Goal: Task Accomplishment & Management: Complete application form

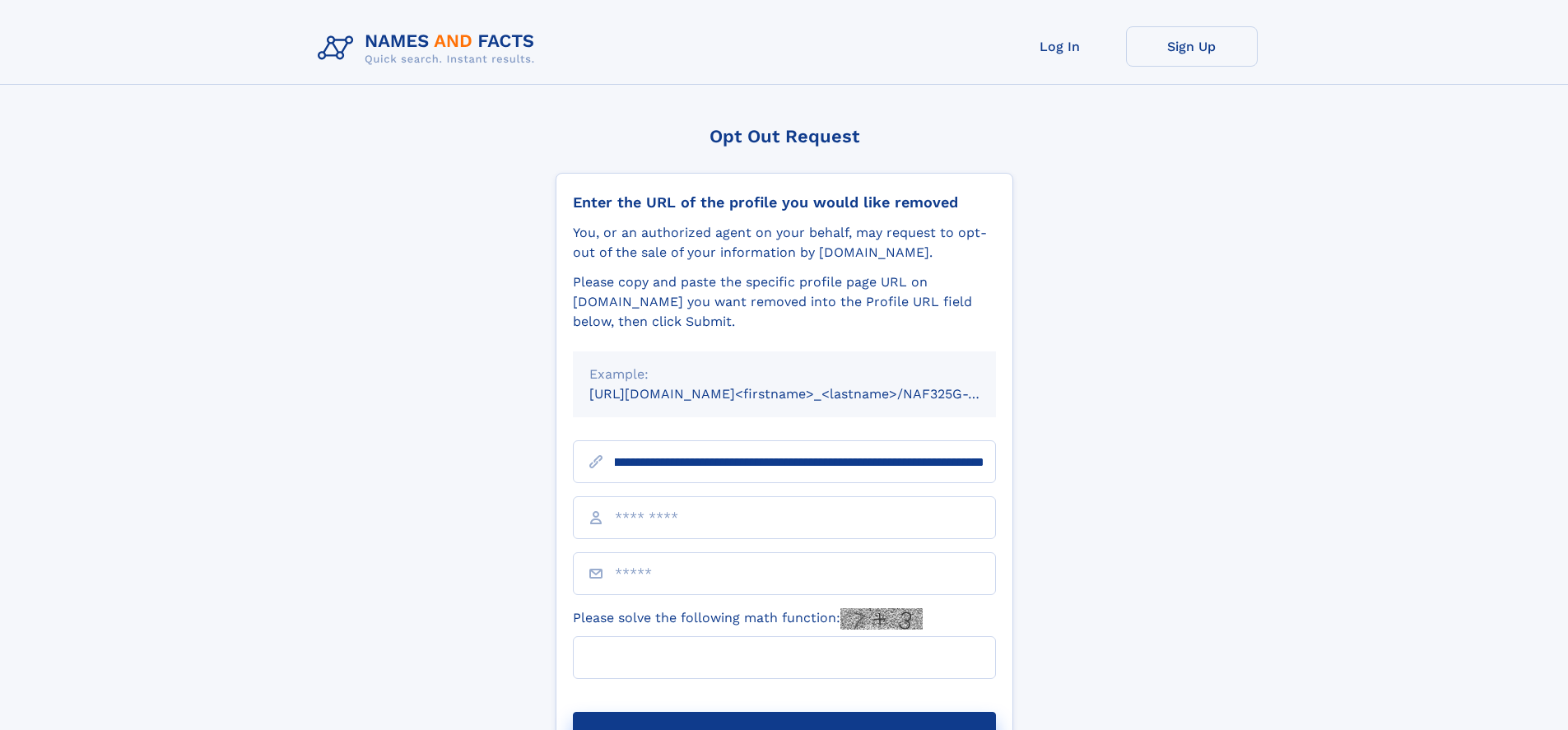
scroll to position [0, 191]
type input "**********"
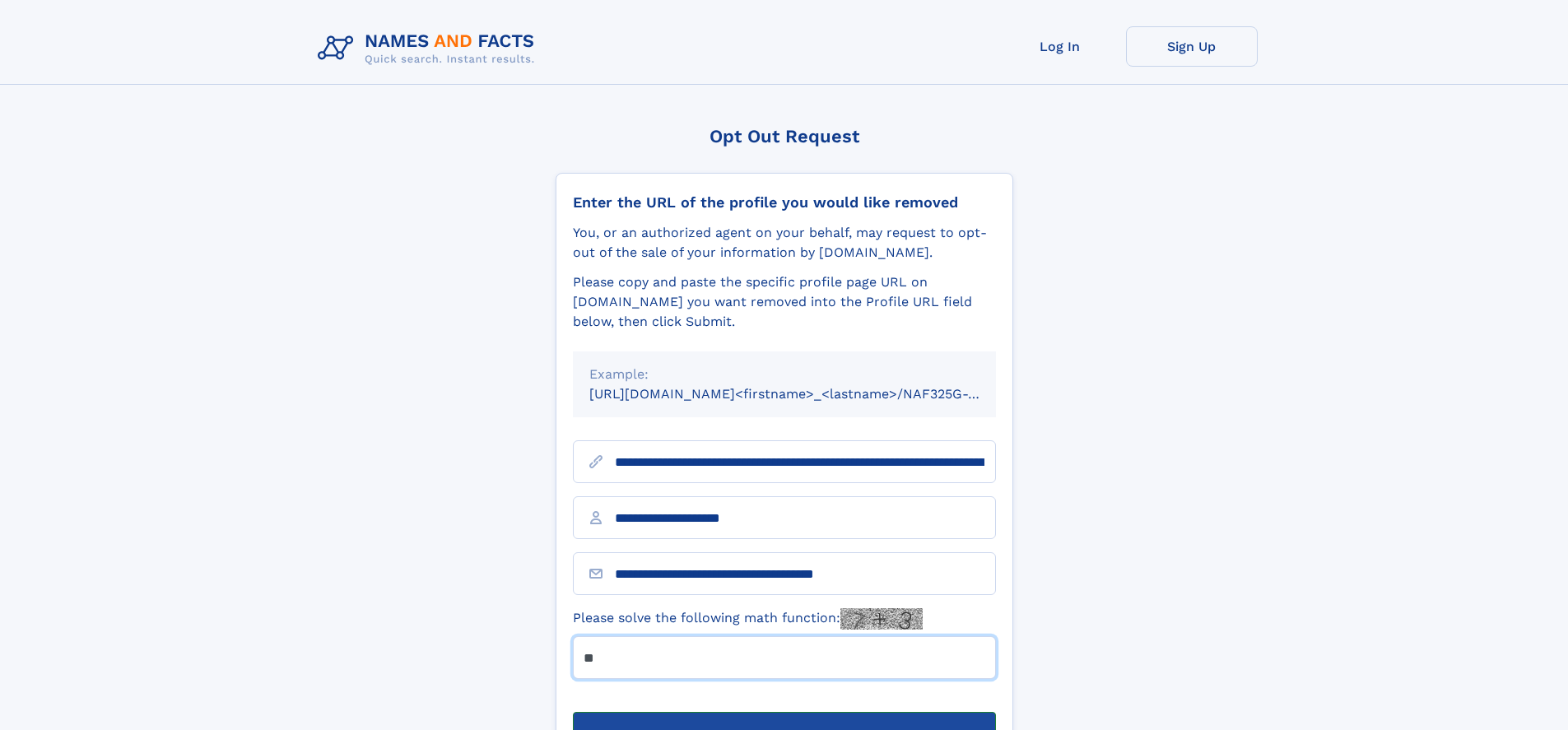
type input "**"
click at [783, 712] on button "Submit Opt Out Request" at bounding box center [784, 738] width 423 height 52
